Goal: Communication & Community: Share content

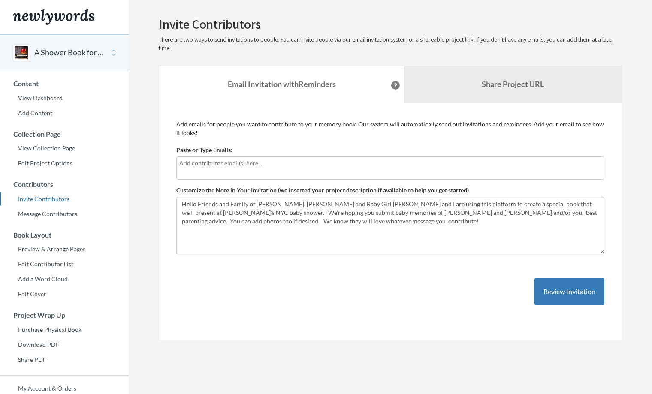
click at [261, 236] on textarea "Hello Friends and Family of [PERSON_NAME], [PERSON_NAME] and Baby Girl [PERSON_…" at bounding box center [390, 225] width 428 height 57
click at [194, 211] on textarea "Hello Friends and Family of Katie, Alden and Baby Girl Ewing, Ella and I are us…" at bounding box center [390, 225] width 428 height 57
click at [182, 209] on textarea "Hello Friends and Family of Katie, Alden and Baby Girl Ewing, Ella and I are us…" at bounding box center [390, 225] width 428 height 57
click at [247, 211] on textarea "Hello Friends and Family of Katie, Alden and Baby Girl Ewing, Ella and I are us…" at bounding box center [390, 225] width 428 height 57
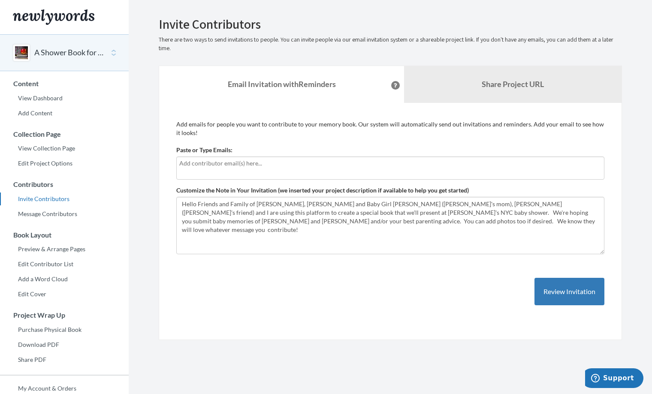
click at [299, 214] on textarea "Hello Friends and Family of Katie, Alden and Baby Girl Ewing, Ella and I are us…" at bounding box center [390, 225] width 428 height 57
click at [336, 211] on textarea "Hello Friends and Family of Katie, Alden and Baby Girl Ewing, Ella and I are us…" at bounding box center [390, 225] width 428 height 57
click at [375, 214] on textarea "Hello Friends and Family of Katie, Alden and Baby Girl Ewing, Ella and I are us…" at bounding box center [390, 225] width 428 height 57
click at [469, 315] on div "Add emails for people you want to contribute to your memory book. Our system wi…" at bounding box center [390, 221] width 428 height 203
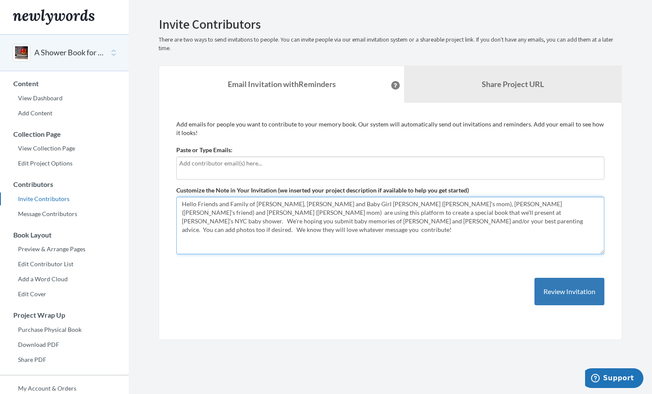
click at [523, 211] on textarea "Hello Friends and Family of Katie, Alden and Baby Girl Ewing, Ella and I are us…" at bounding box center [390, 225] width 428 height 57
click at [297, 221] on textarea "Hello Friends and Family of Katie, Alden and Baby Girl Ewing, Ella and I are us…" at bounding box center [390, 225] width 428 height 57
click at [329, 218] on textarea "Hello Friends and Family of Katie, Alden and Baby Girl Ewing, Ella and I are us…" at bounding box center [390, 225] width 428 height 57
drag, startPoint x: 225, startPoint y: 229, endPoint x: 175, endPoint y: 232, distance: 50.2
click at [175, 232] on div "Add emails for people you want to contribute to your memory book. Our system wi…" at bounding box center [390, 222] width 463 height 238
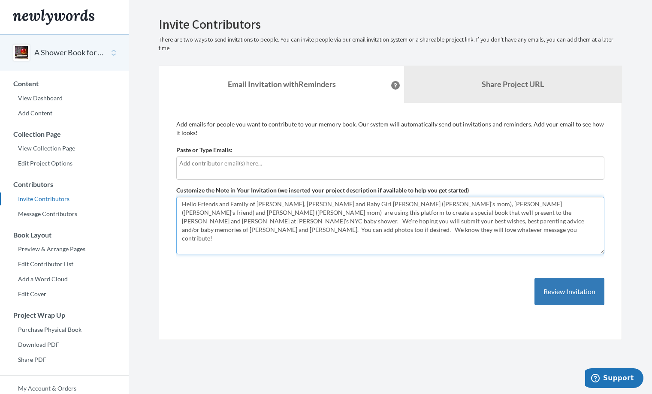
click at [322, 244] on textarea "Hello Friends and Family of Katie, Alden and Baby Girl Ewing, Ella and I are us…" at bounding box center [390, 225] width 428 height 57
type textarea "Hello Friends and Family of [PERSON_NAME], [PERSON_NAME] and Baby Girl [PERSON_…"
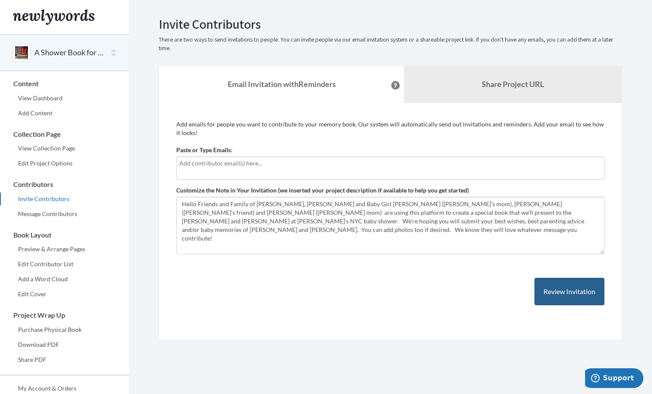
click at [549, 299] on button "Review Invitation" at bounding box center [569, 292] width 70 height 28
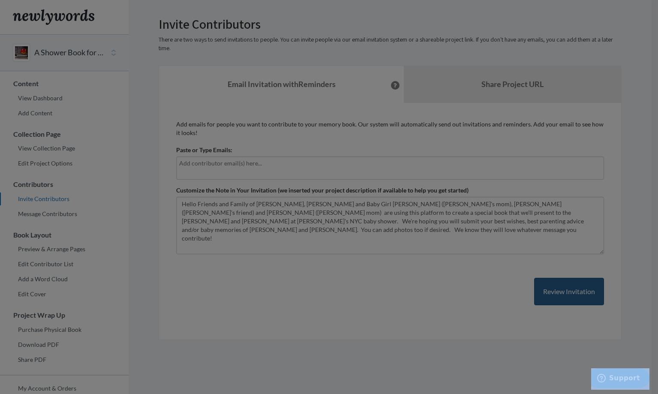
click at [549, 299] on div at bounding box center [329, 197] width 658 height 394
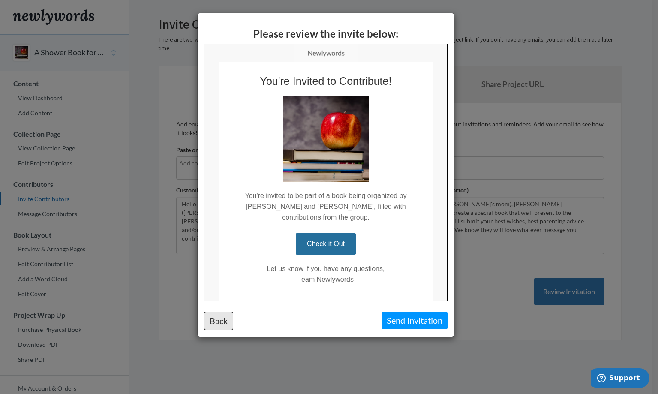
click at [220, 317] on button "Back" at bounding box center [218, 321] width 29 height 18
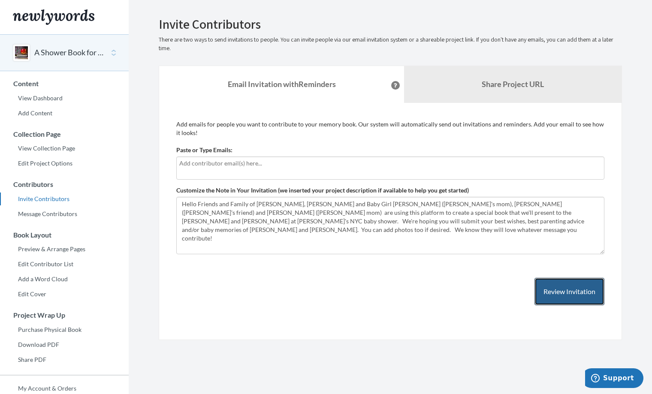
scroll to position [1, 0]
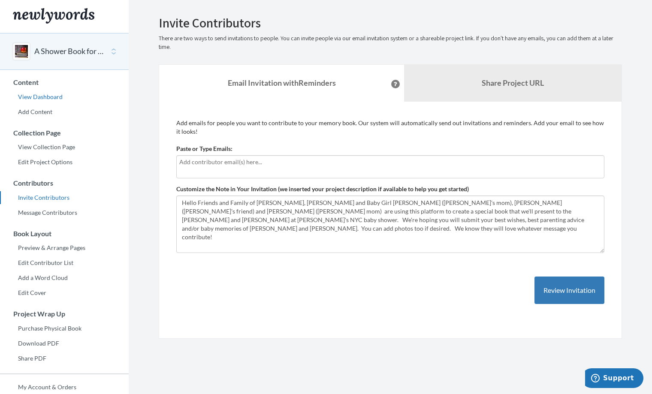
click at [45, 95] on link "View Dashboard" at bounding box center [64, 96] width 129 height 13
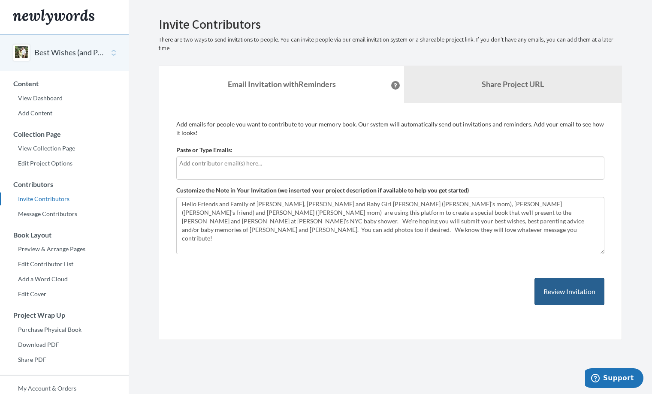
click at [566, 289] on button "Review Invitation" at bounding box center [569, 292] width 70 height 28
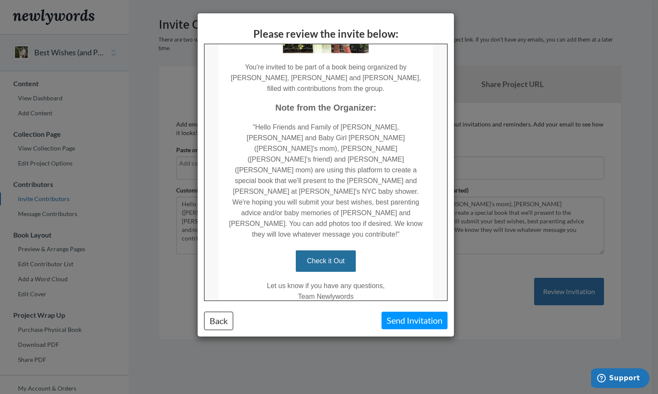
scroll to position [120, 0]
click at [222, 316] on button "Back" at bounding box center [218, 321] width 29 height 18
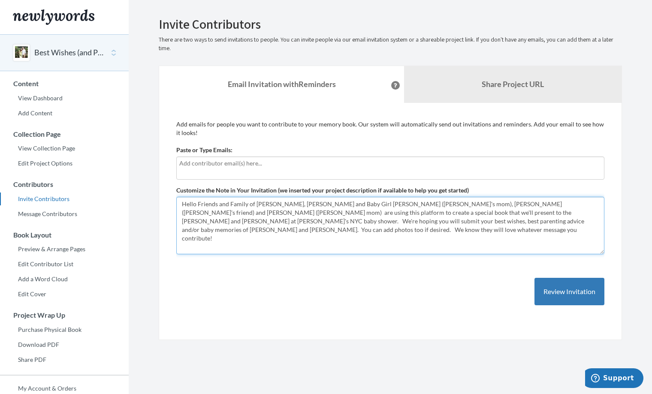
click at [540, 211] on textarea "Hello Friends and Family of Katie, Alden and Baby Girl Ewing, Pattie (Katie's m…" at bounding box center [390, 225] width 428 height 57
drag, startPoint x: 597, startPoint y: 211, endPoint x: 577, endPoint y: 213, distance: 19.9
click at [577, 213] on textarea "Hello Friends and Family of Katie, Alden and Baby Girl Ewing, Pattie (Katie's m…" at bounding box center [390, 225] width 428 height 57
click at [431, 221] on textarea "Hello Friends and Family of Katie, Alden and Baby Girl Ewing, Pattie (Katie's m…" at bounding box center [390, 225] width 428 height 57
click at [597, 222] on textarea "Hello Friends and Family of Katie, Alden and Baby Girl Ewing, Pattie (Katie's m…" at bounding box center [390, 225] width 428 height 57
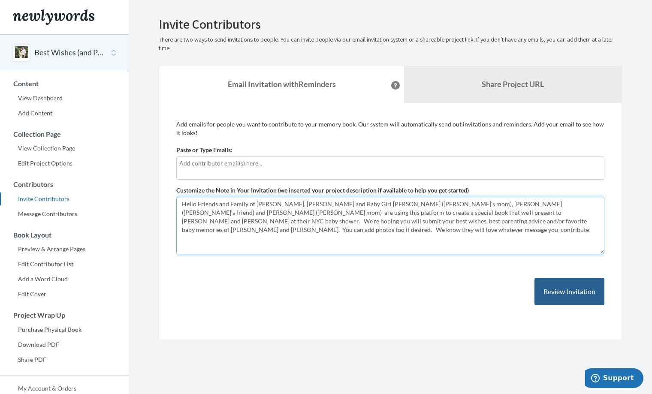
type textarea "Hello Friends and Family of Katie, Alden and Baby Girl Ewing, Pattie (Katie's m…"
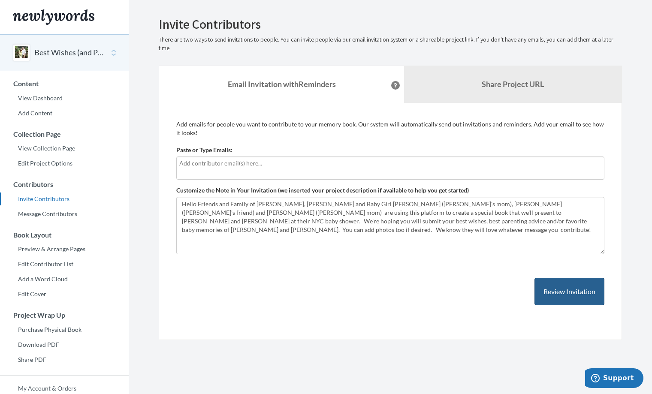
click at [551, 288] on button "Review Invitation" at bounding box center [569, 292] width 70 height 28
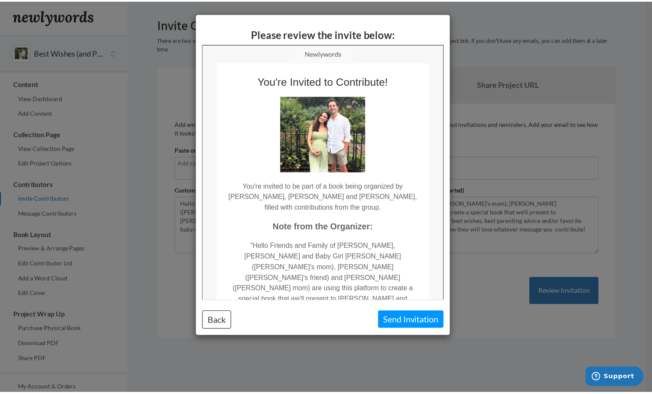
scroll to position [0, 0]
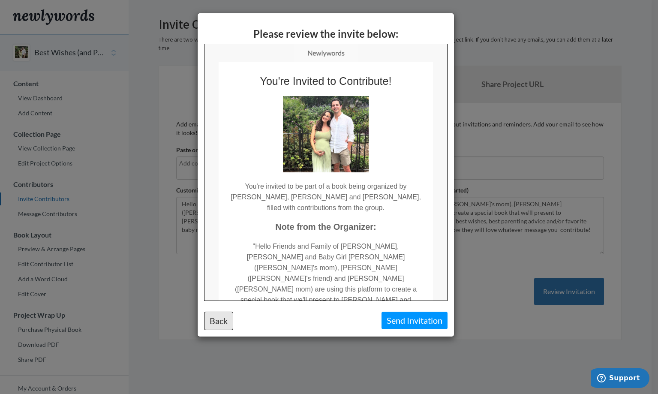
click at [217, 322] on button "Back" at bounding box center [218, 321] width 29 height 18
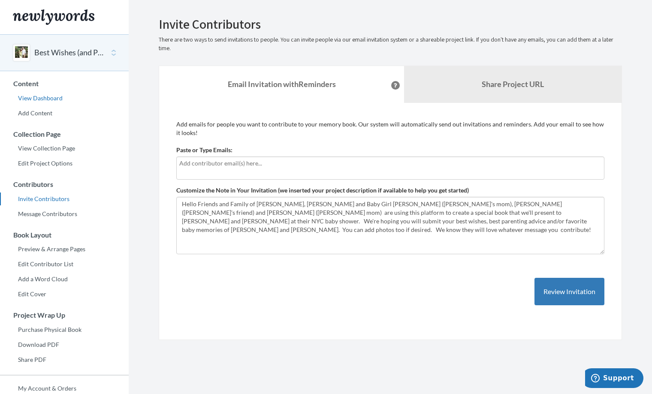
click at [56, 96] on link "View Dashboard" at bounding box center [64, 98] width 129 height 13
click at [559, 291] on button "Review Invitation" at bounding box center [569, 292] width 70 height 28
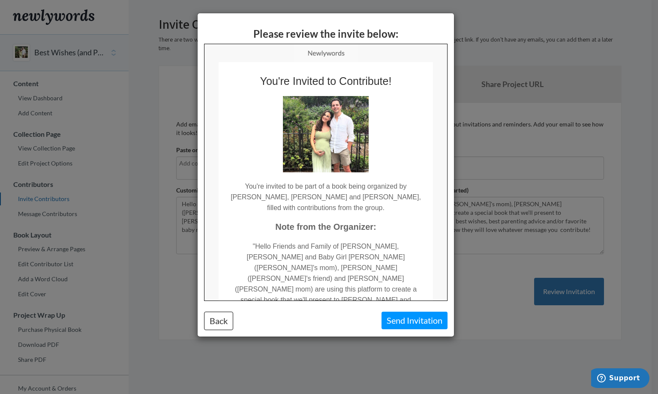
click at [528, 135] on div "Please review the invite below: Back Send Invitation" at bounding box center [329, 197] width 658 height 394
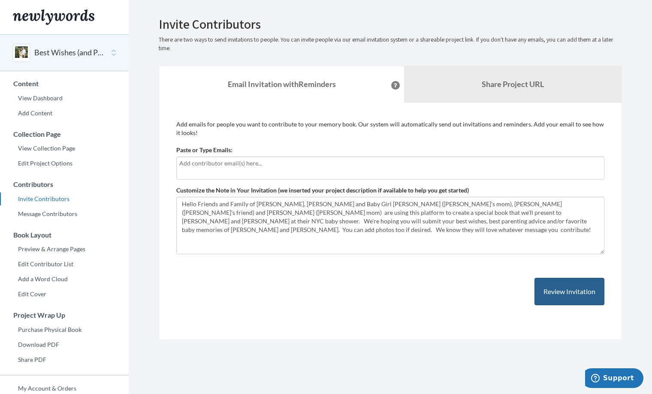
click at [574, 291] on button "Review Invitation" at bounding box center [569, 292] width 70 height 28
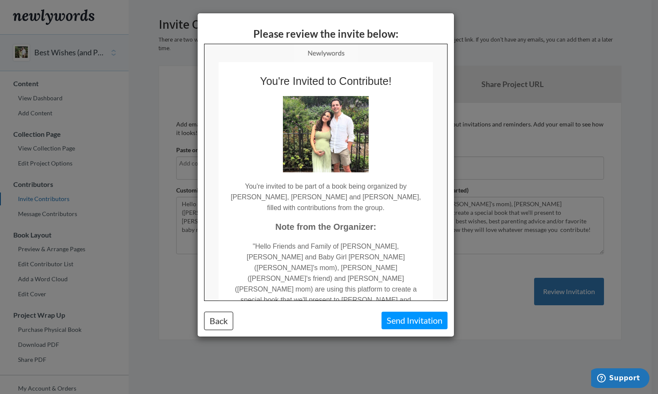
click at [516, 151] on div "Please review the invite below: Back Send Invitation" at bounding box center [329, 197] width 658 height 394
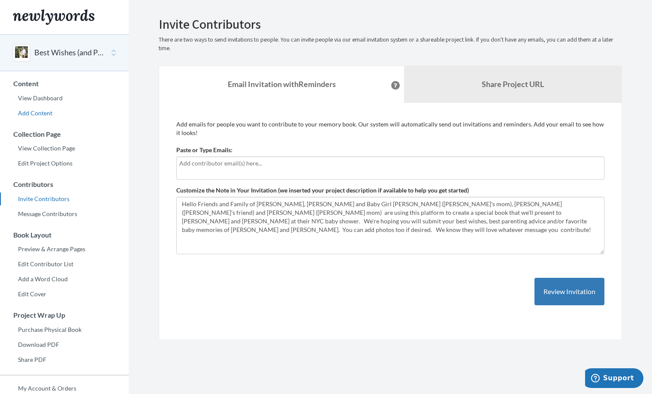
click at [39, 111] on link "Add Content" at bounding box center [64, 113] width 129 height 13
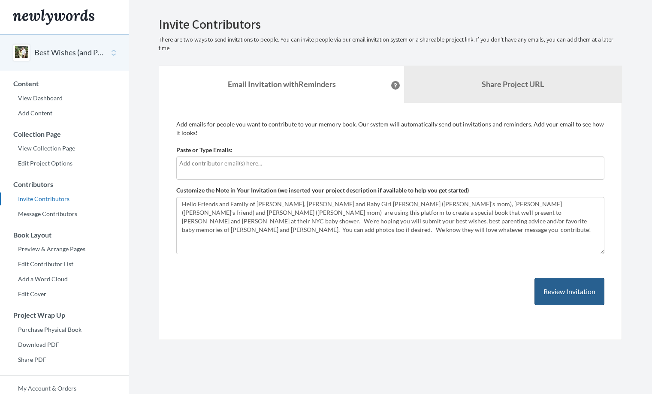
click at [562, 289] on button "Review Invitation" at bounding box center [569, 292] width 70 height 28
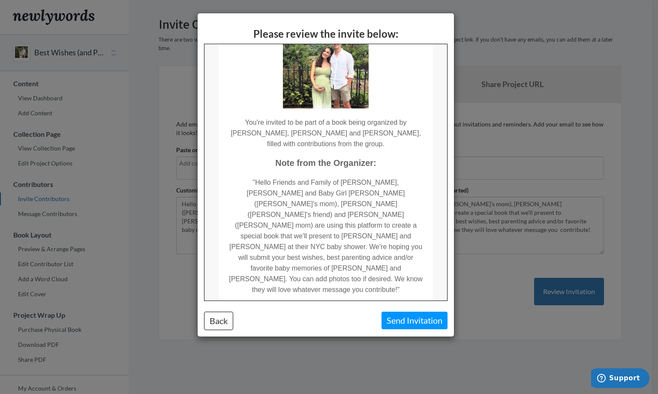
scroll to position [63, 0]
click at [534, 236] on div "Please review the invite below: Back Send Invitation" at bounding box center [329, 197] width 658 height 394
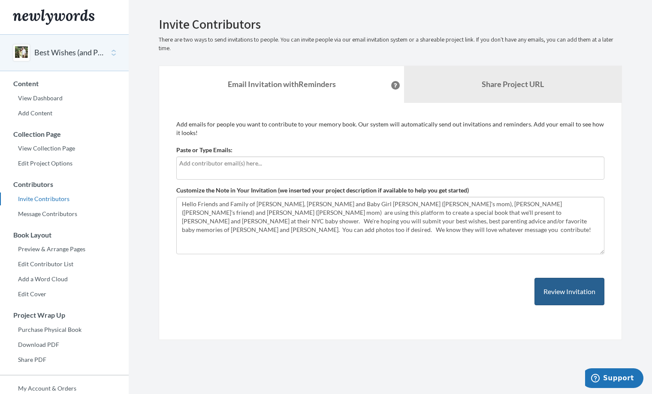
click at [567, 288] on button "Review Invitation" at bounding box center [569, 292] width 70 height 28
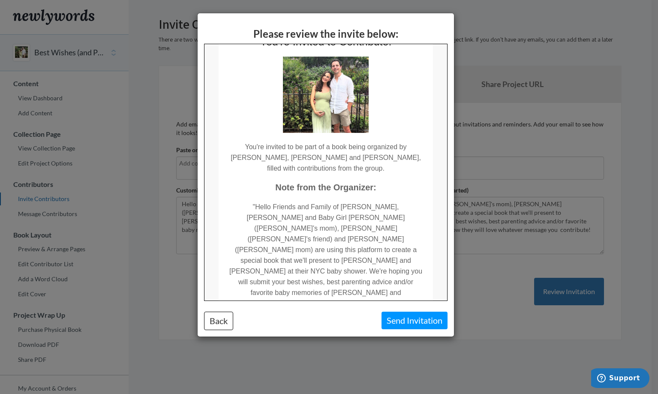
scroll to position [40, 0]
click at [284, 256] on td ""Hello Friends and Family of [PERSON_NAME], [PERSON_NAME] and Baby Girl [PERSON…" at bounding box center [325, 255] width 214 height 126
click at [335, 234] on td ""Hello Friends and Family of [PERSON_NAME], [PERSON_NAME] and Baby Girl [PERSON…" at bounding box center [325, 255] width 214 height 126
click at [516, 233] on div "Please review the invite below: Back Send Invitation" at bounding box center [329, 197] width 658 height 394
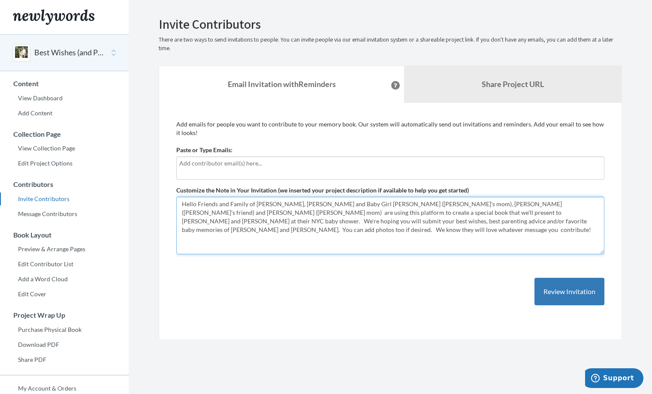
click at [593, 212] on textarea "Hello Friends and Family of [PERSON_NAME], [PERSON_NAME] and Baby Girl [PERSON_…" at bounding box center [390, 225] width 428 height 57
click at [526, 221] on textarea "Hello Friends and Family of [PERSON_NAME], [PERSON_NAME] and Baby Girl [PERSON_…" at bounding box center [390, 225] width 428 height 57
click at [190, 230] on textarea "Hello Friends and Family of [PERSON_NAME], [PERSON_NAME] and Baby Girl [PERSON_…" at bounding box center [390, 225] width 428 height 57
click at [345, 230] on textarea "Hello Friends and Family of [PERSON_NAME], [PERSON_NAME] and Baby Girl [PERSON_…" at bounding box center [390, 225] width 428 height 57
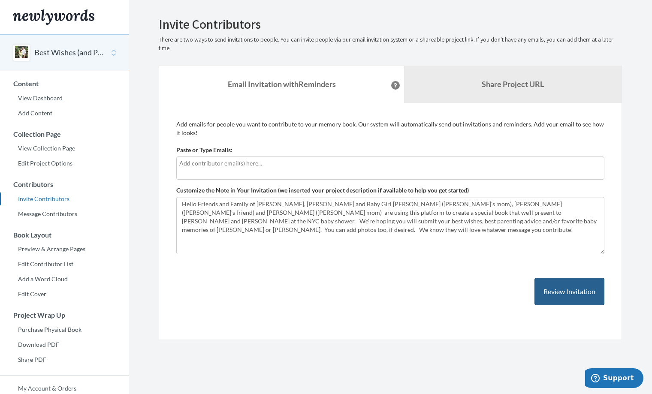
click at [550, 289] on button "Review Invitation" at bounding box center [569, 292] width 70 height 28
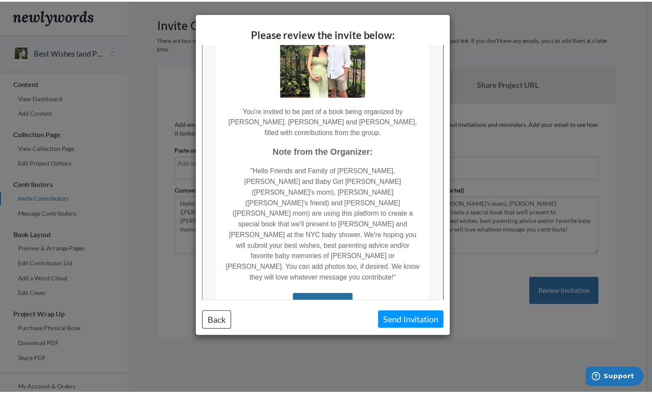
scroll to position [81, 0]
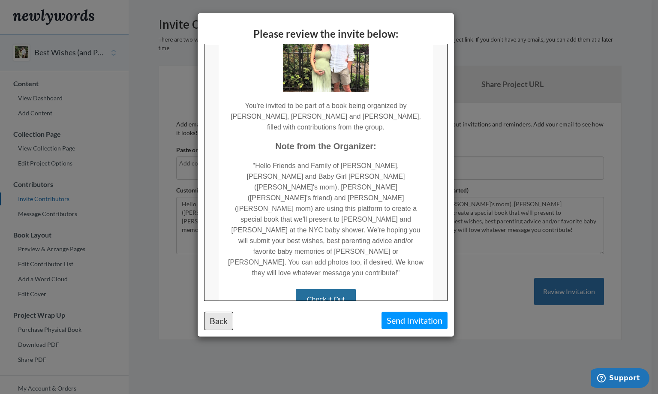
click at [226, 323] on button "Back" at bounding box center [218, 321] width 29 height 18
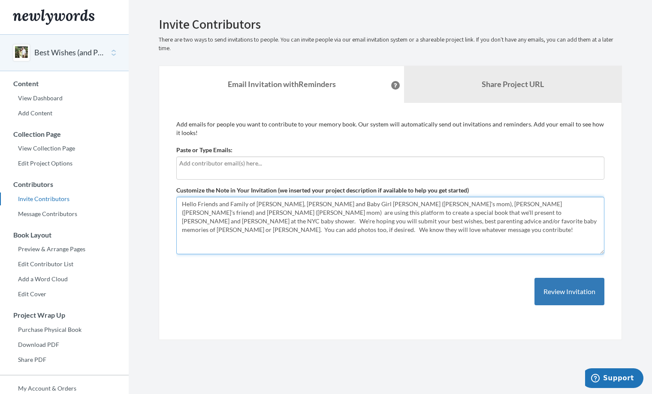
click at [198, 214] on textarea "Hello Friends and Family of [PERSON_NAME], [PERSON_NAME] and Baby Girl [PERSON_…" at bounding box center [390, 225] width 428 height 57
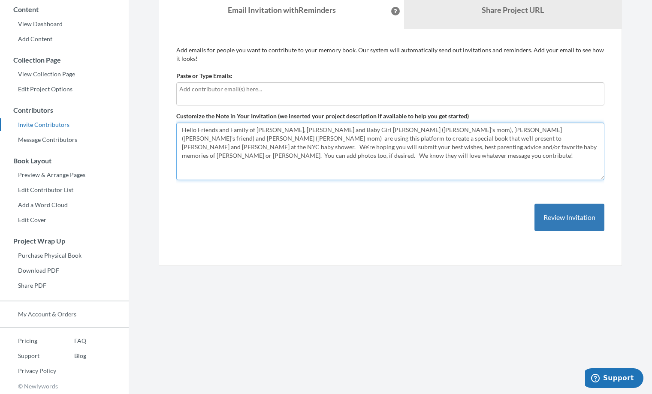
scroll to position [74, 0]
type textarea "Hello Friends and Family of Katie, Alden and Baby Girl Ewing, Patti (Katie's mo…"
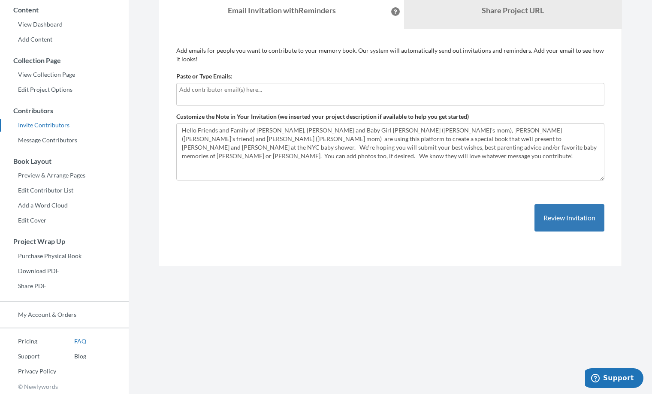
click at [77, 340] on link "FAQ" at bounding box center [71, 341] width 30 height 13
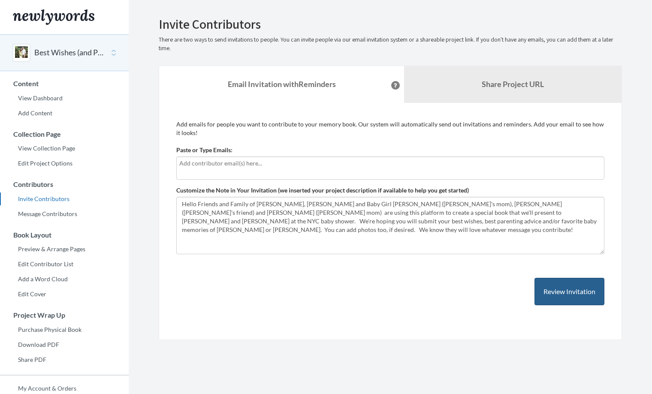
click at [584, 289] on button "Review Invitation" at bounding box center [569, 292] width 70 height 28
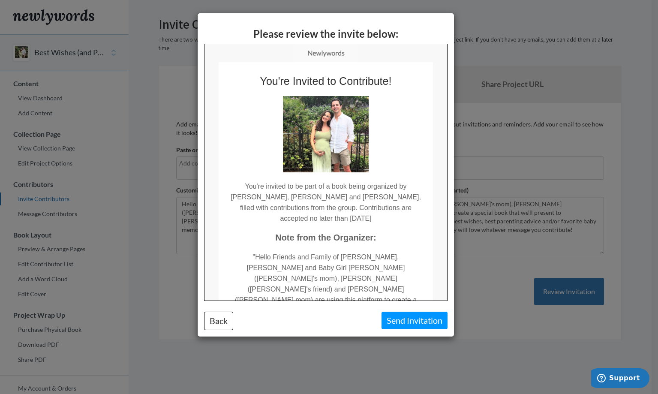
click at [487, 162] on div "Please review the invite below: Back Send Invitation" at bounding box center [329, 197] width 658 height 394
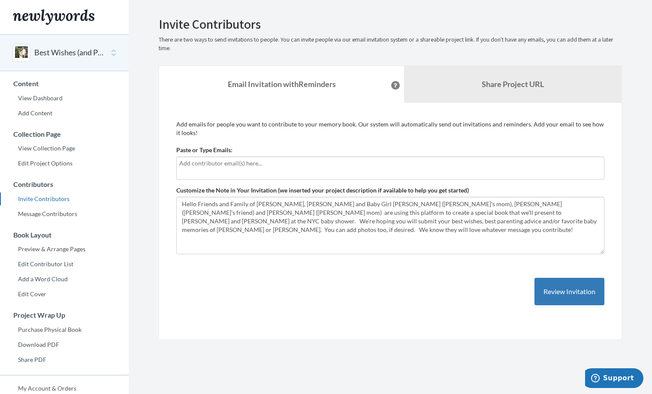
click at [388, 163] on input "text" at bounding box center [390, 163] width 422 height 9
type input "[EMAIL_ADDRESS][DOMAIN_NAME]"
click at [574, 288] on button "Review Invitation" at bounding box center [569, 292] width 70 height 28
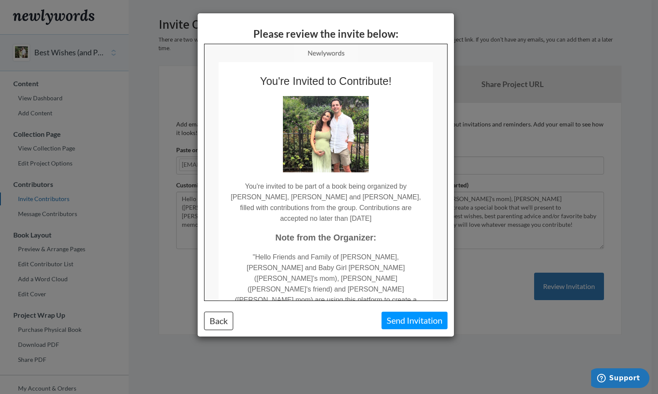
click at [428, 318] on button "Send Invitation" at bounding box center [415, 321] width 66 height 18
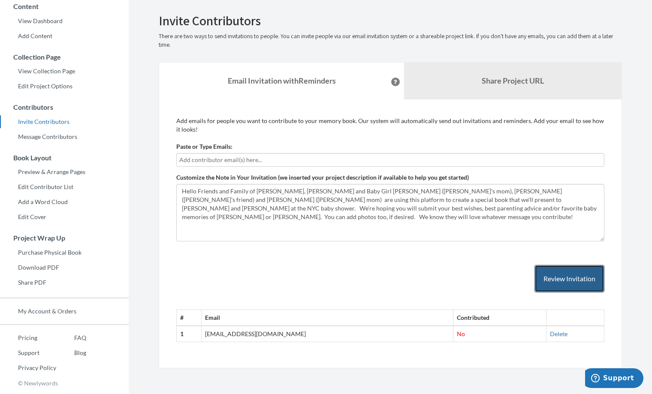
scroll to position [77, 0]
click at [229, 155] on div at bounding box center [390, 160] width 428 height 14
type input "[EMAIL_ADDRESS][DOMAIN_NAME]"
click at [550, 282] on button "Review Invitation" at bounding box center [569, 279] width 70 height 28
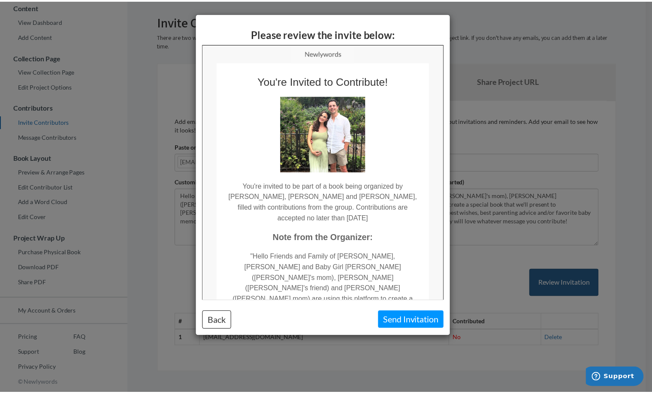
scroll to position [0, 0]
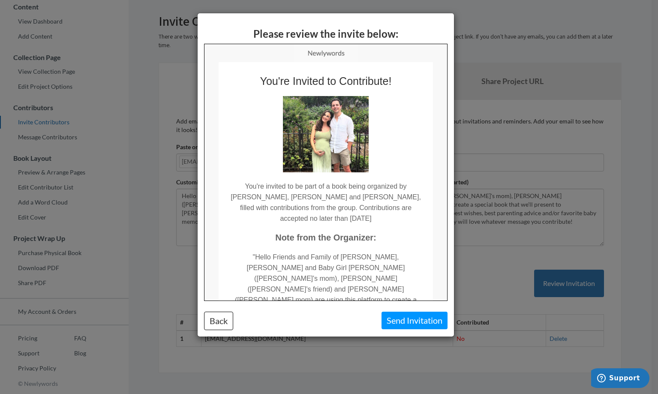
click at [426, 322] on button "Send Invitation" at bounding box center [415, 321] width 66 height 18
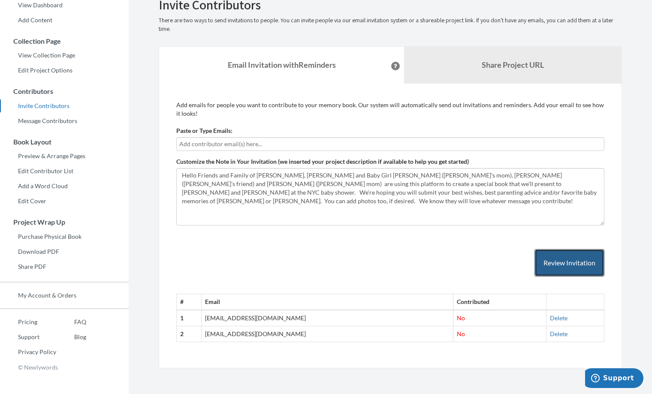
scroll to position [93, 0]
click at [33, 334] on link "Support" at bounding box center [28, 337] width 56 height 13
